Goal: Check status: Check status

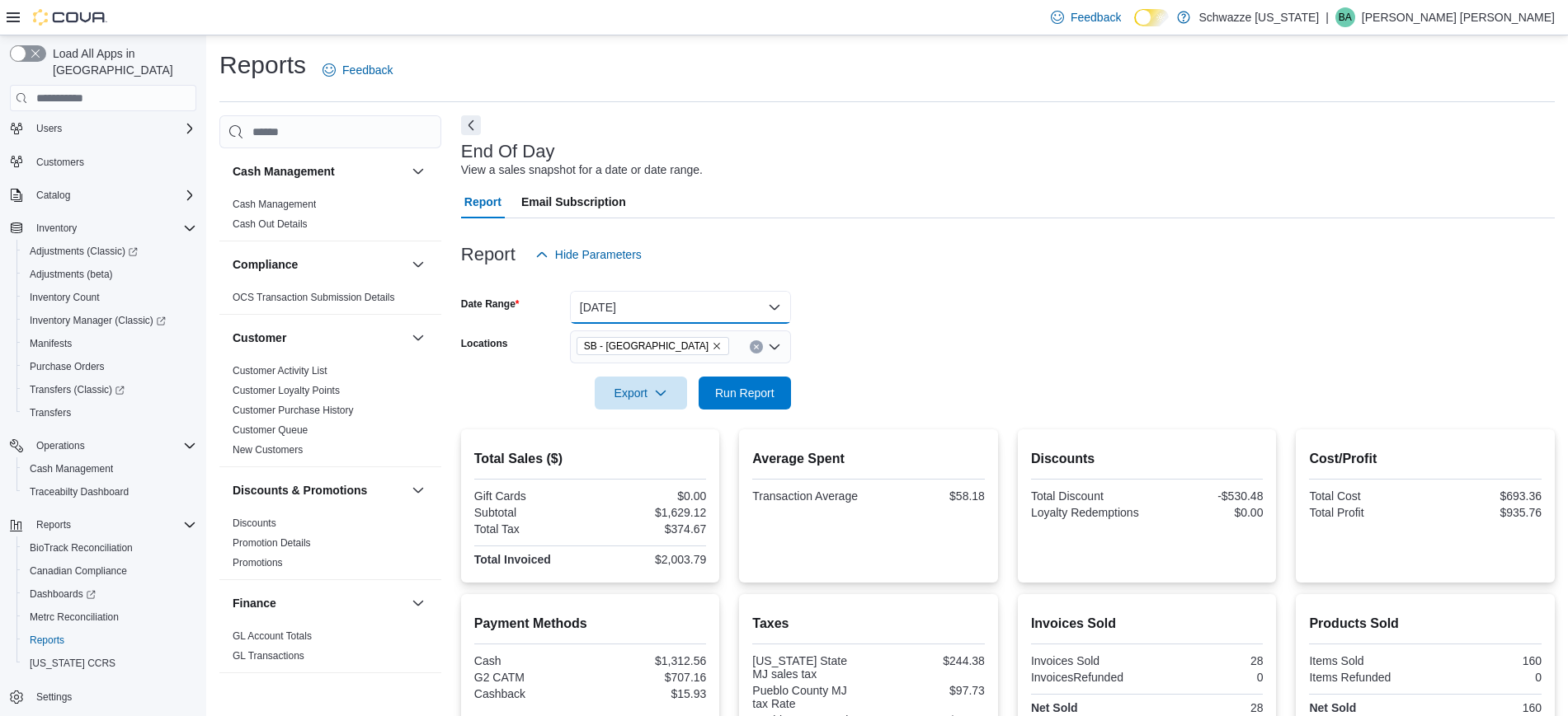
click at [741, 309] on button "[DATE]" at bounding box center [680, 308] width 221 height 33
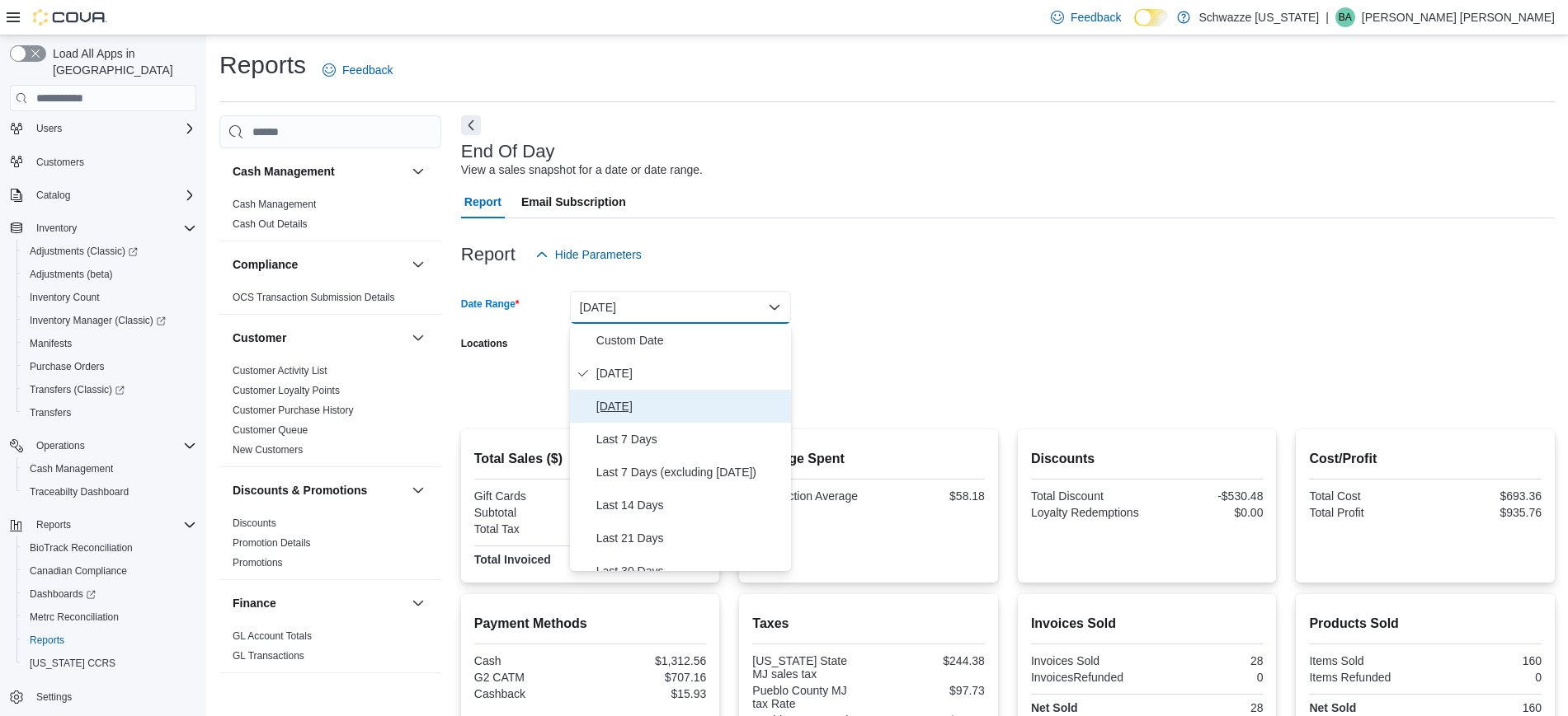
click at [643, 408] on span "[DATE]" at bounding box center [690, 406] width 188 height 20
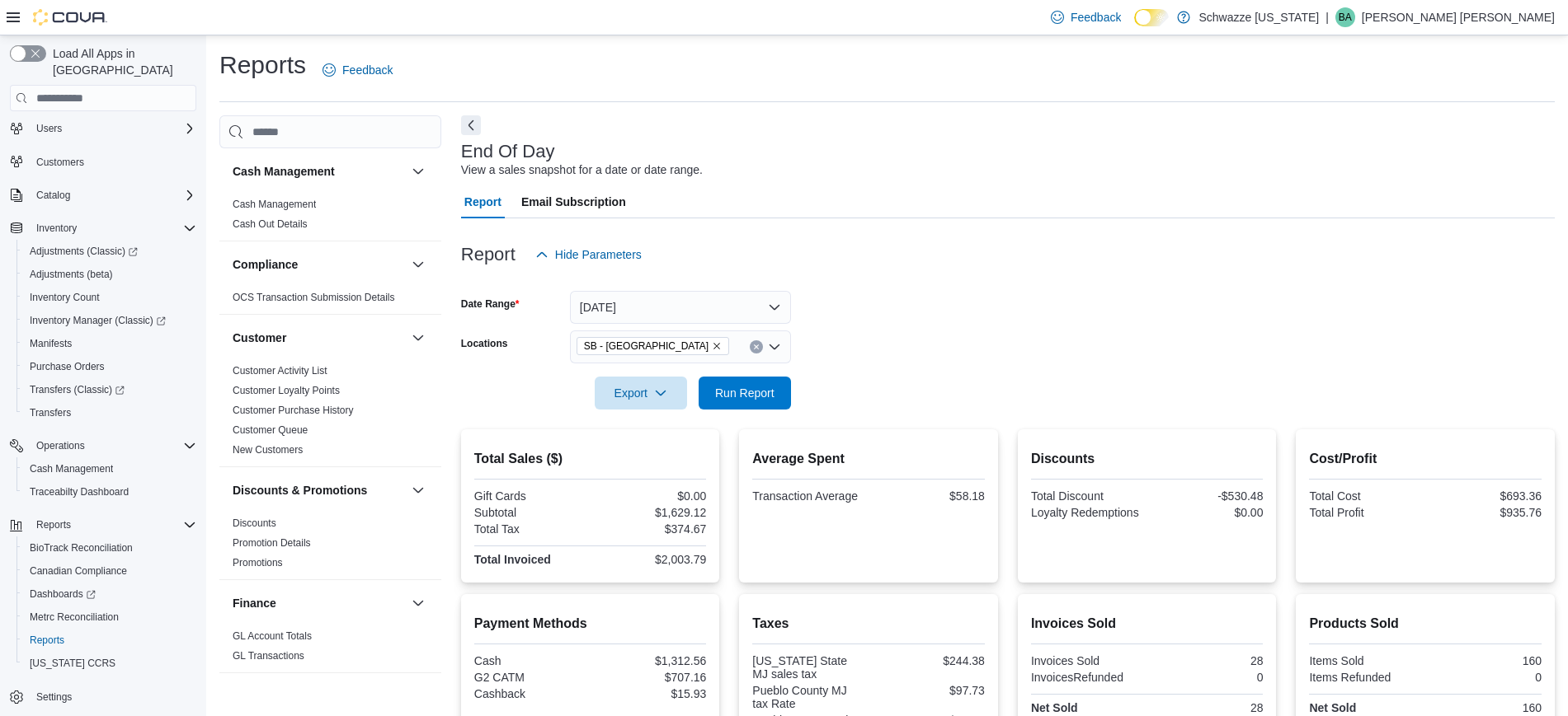
click at [876, 306] on form "Date Range [DATE] Locations SB - Pueblo West Export Run Report" at bounding box center [1008, 340] width 1094 height 139
click at [745, 396] on span "Run Report" at bounding box center [745, 392] width 59 height 17
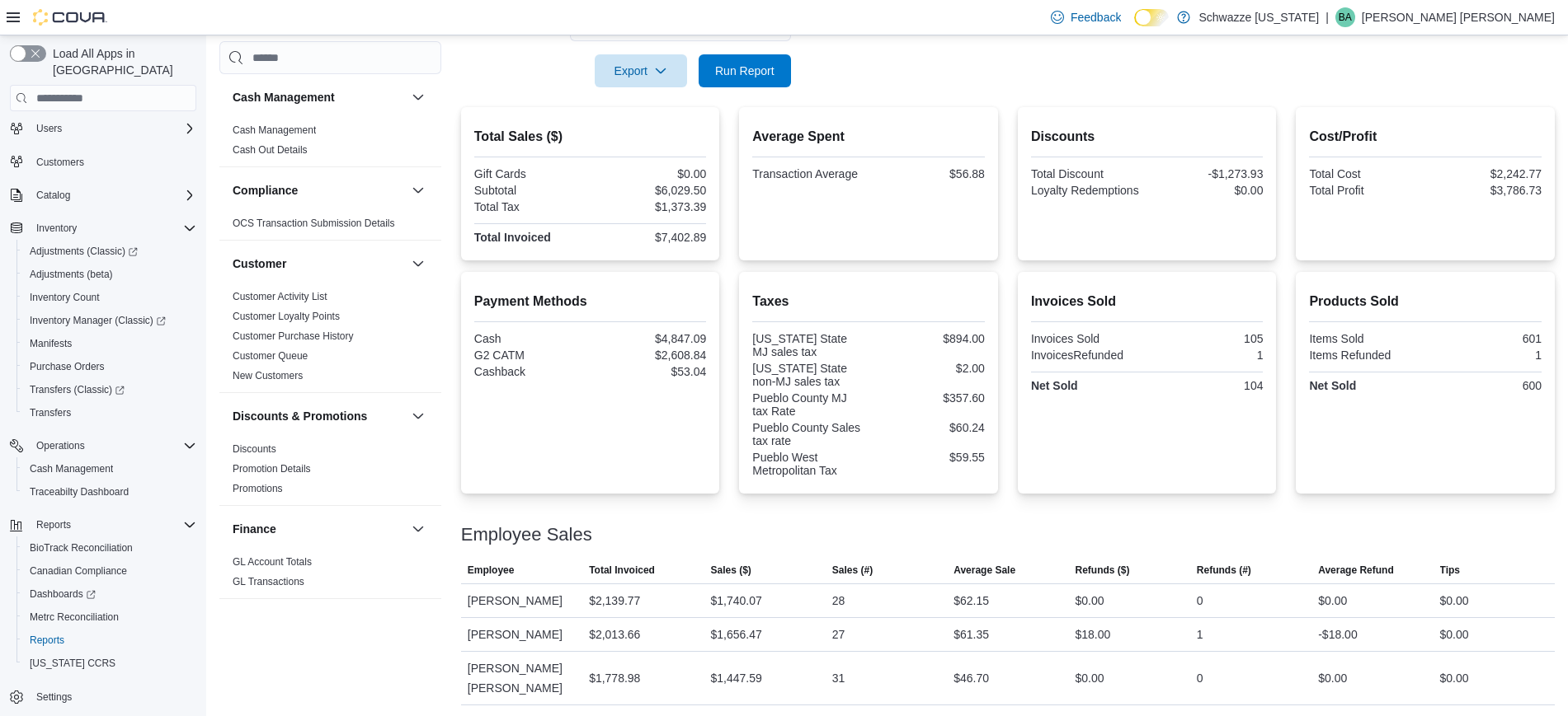
scroll to position [339, 0]
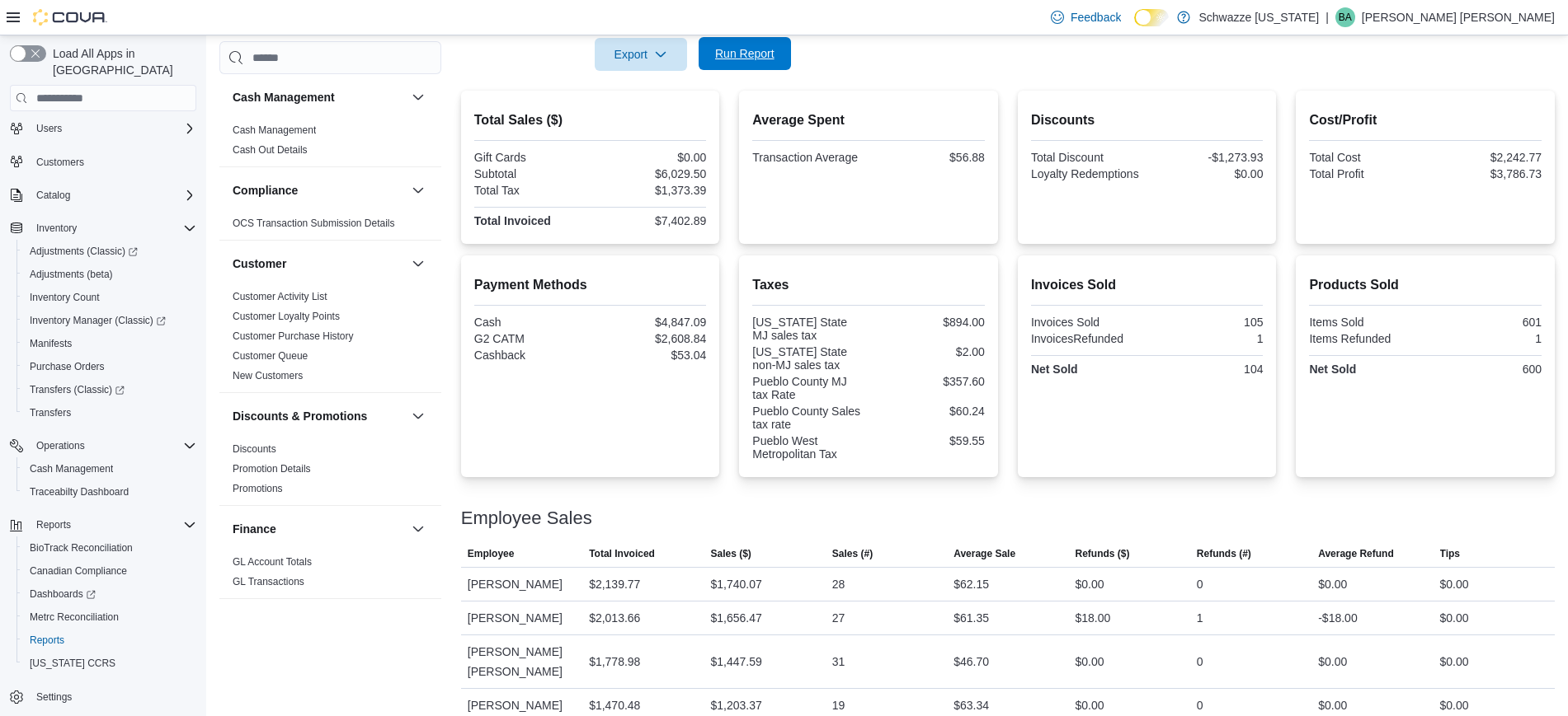
click at [758, 64] on span "Run Report" at bounding box center [745, 53] width 73 height 33
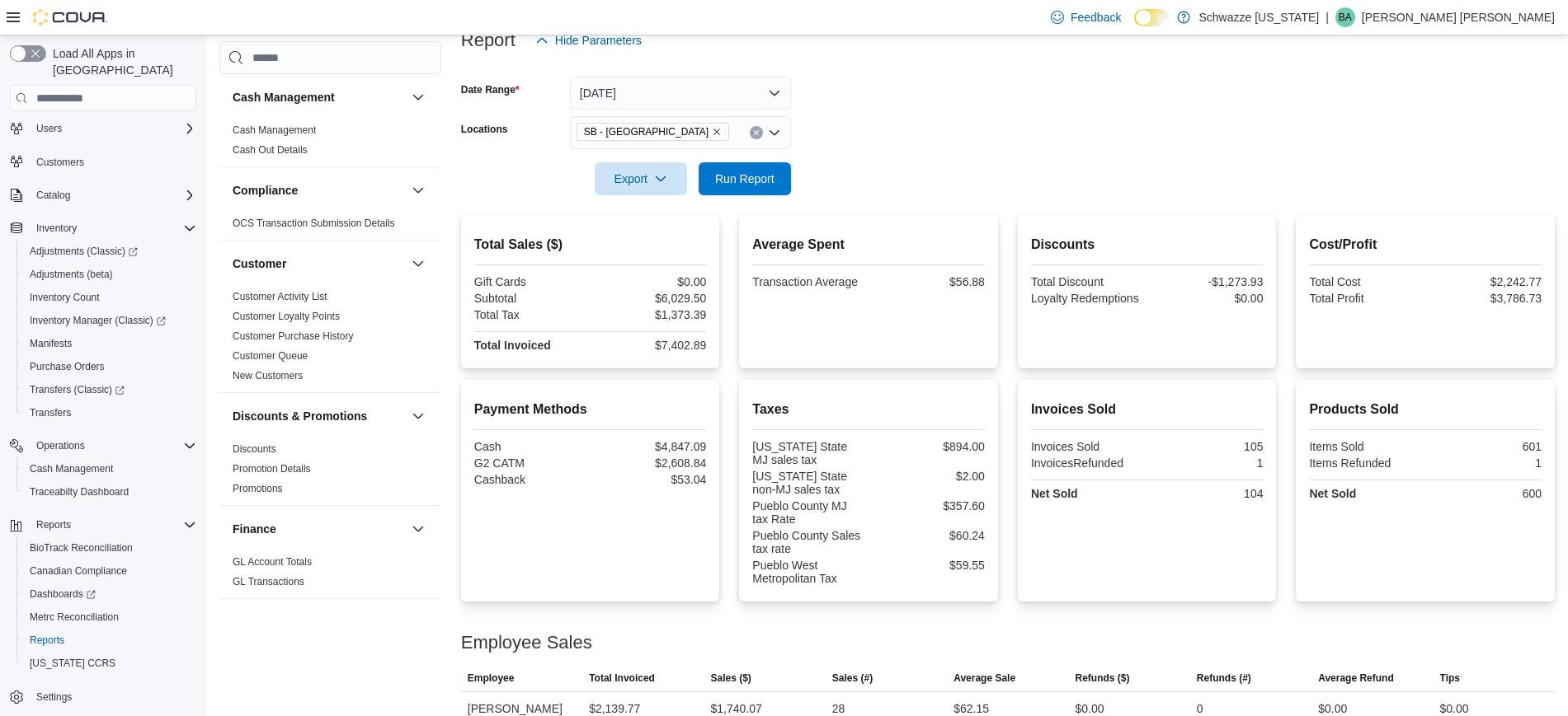
scroll to position [30, 0]
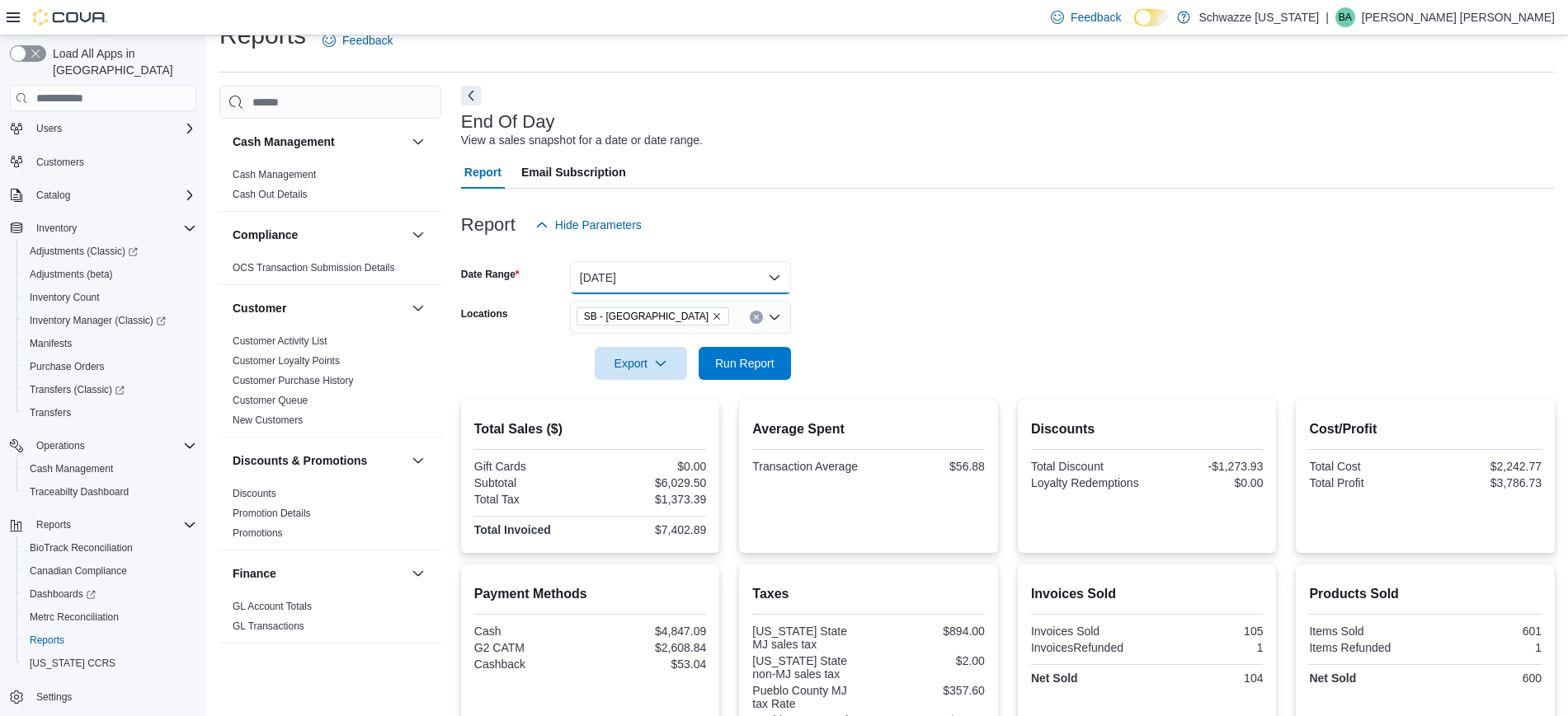
click at [670, 283] on button "[DATE]" at bounding box center [680, 278] width 221 height 33
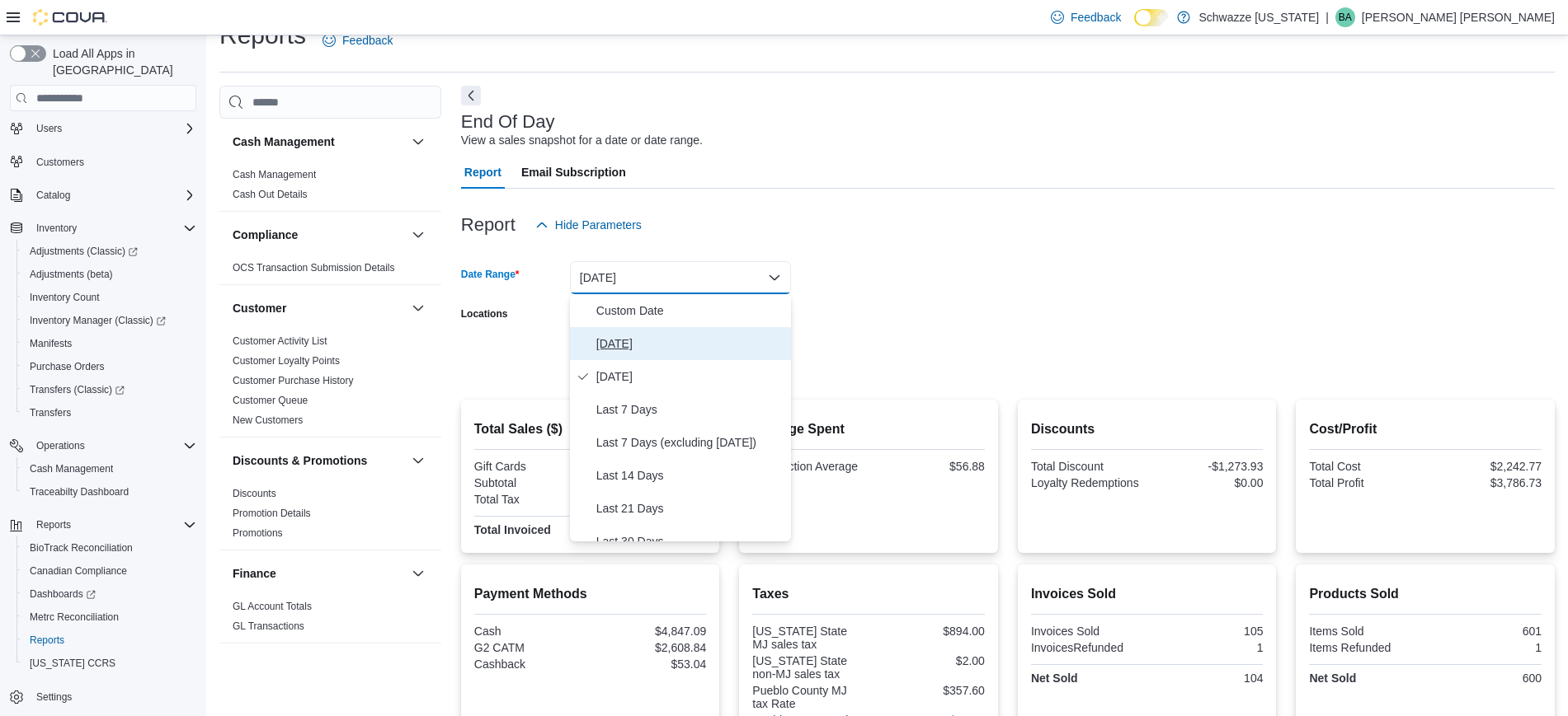
click at [640, 336] on span "[DATE]" at bounding box center [690, 344] width 188 height 20
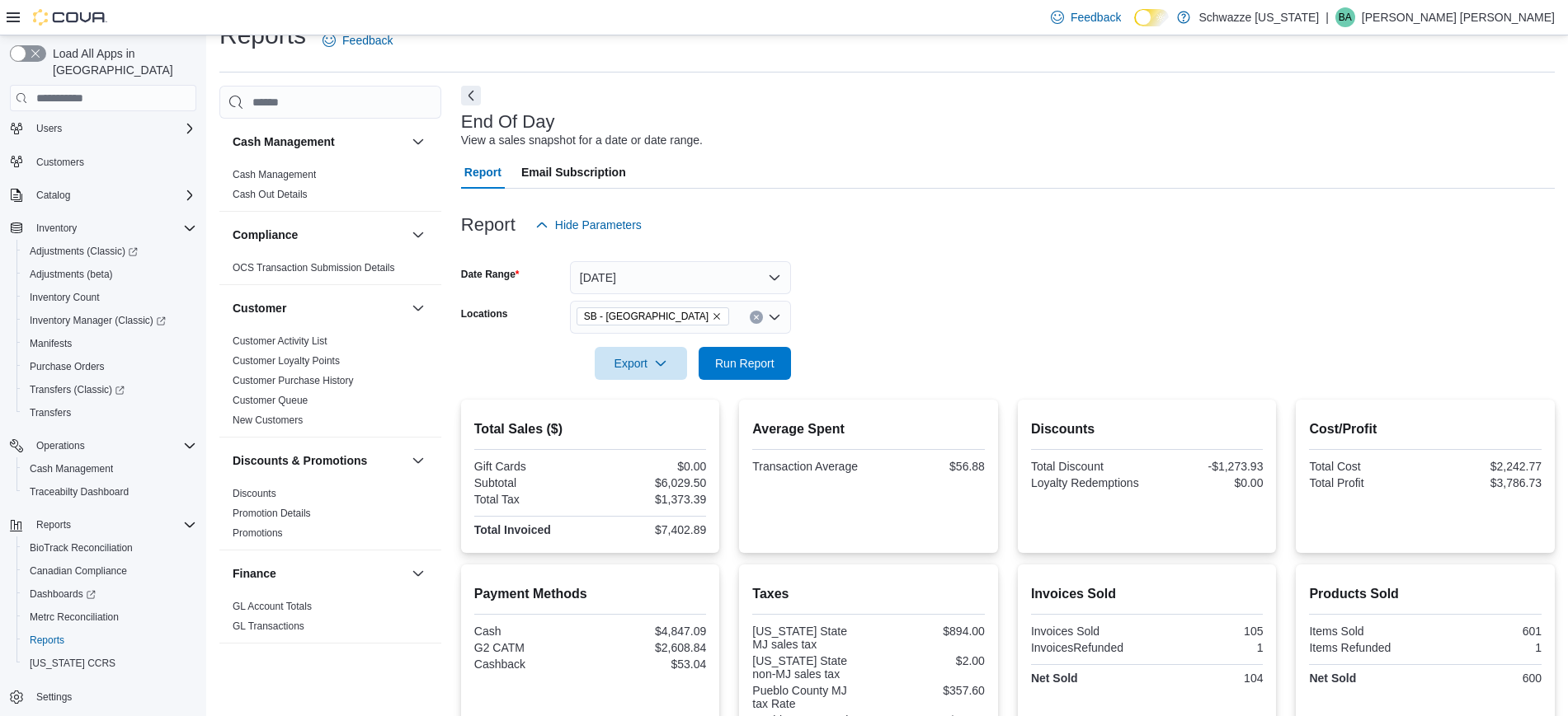
click at [862, 285] on form "Date Range [DATE] Locations SB - Pueblo West Export Run Report" at bounding box center [1008, 310] width 1094 height 139
click at [726, 366] on span "Run Report" at bounding box center [745, 363] width 59 height 17
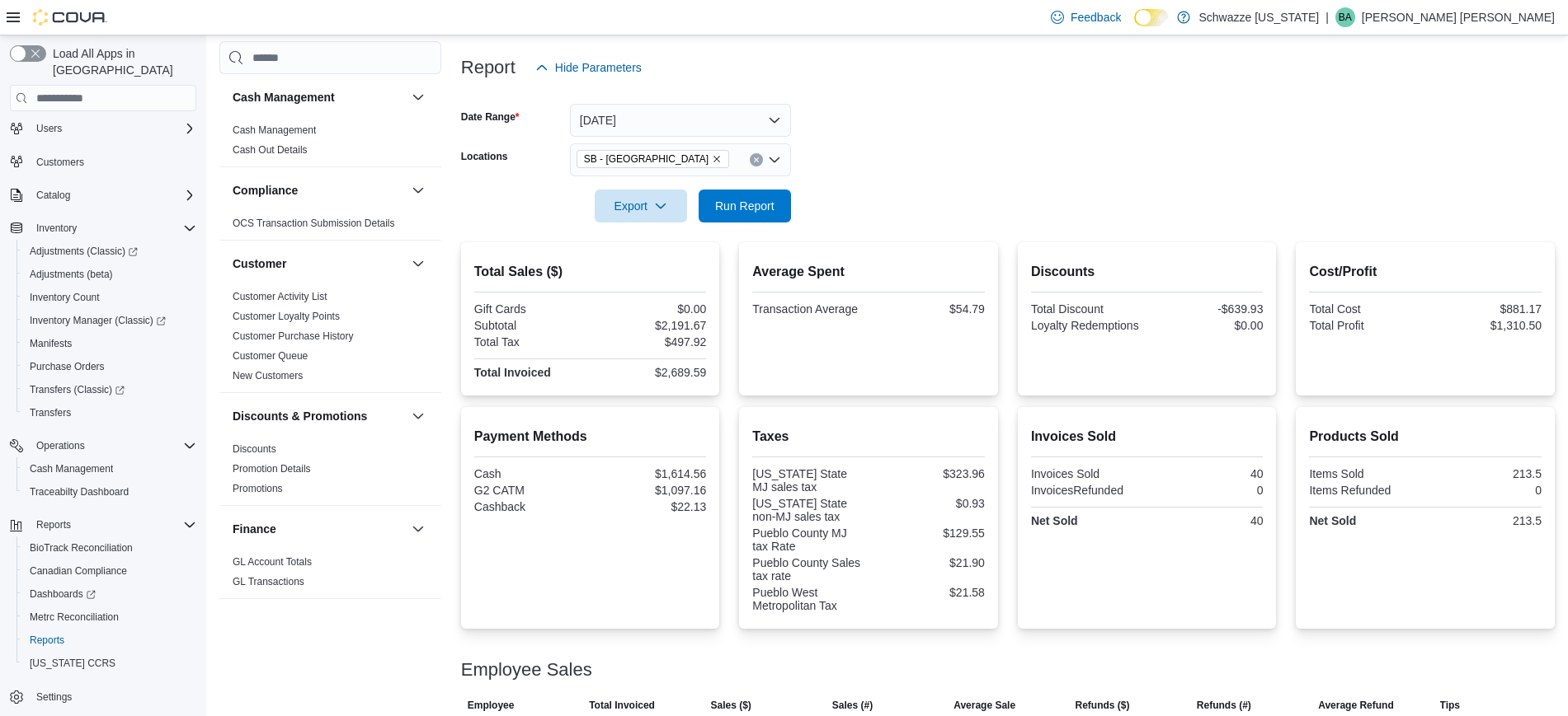
scroll to position [339, 0]
